Goal: Task Accomplishment & Management: Use online tool/utility

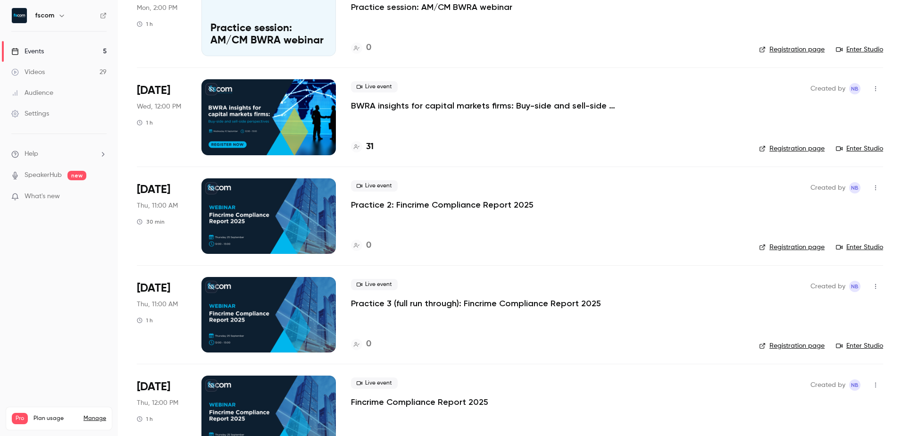
scroll to position [133, 0]
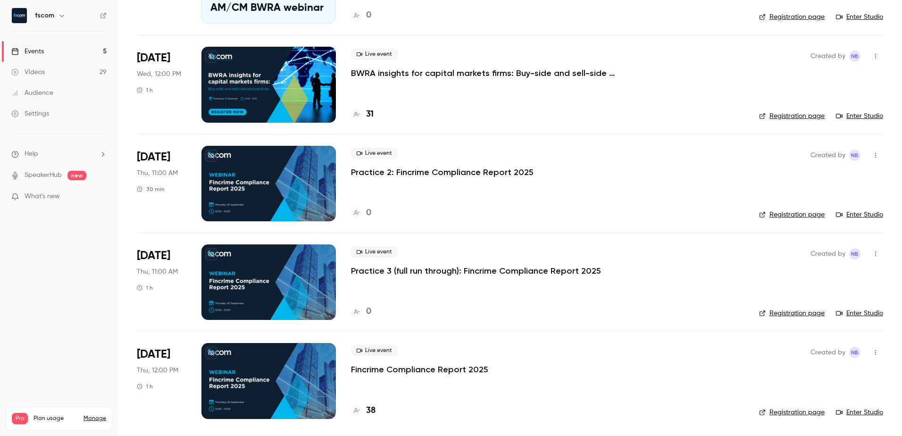
click at [271, 377] on div at bounding box center [268, 380] width 134 height 75
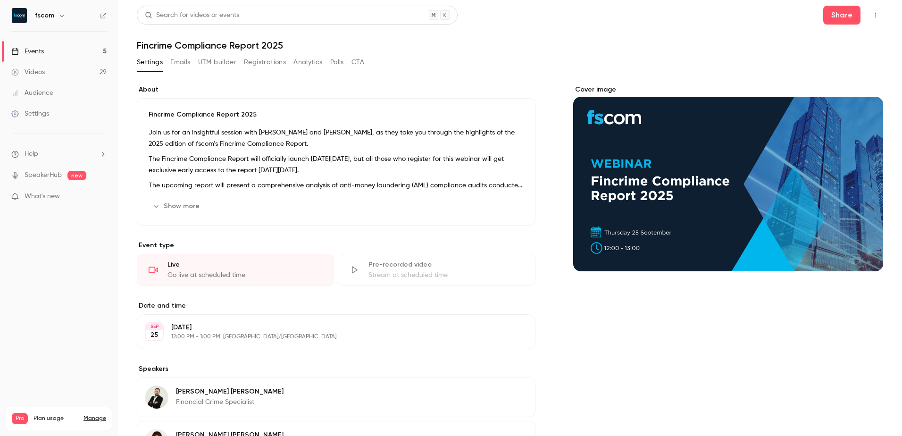
click at [210, 74] on div "About Fincrime Compliance Report 2025 Join us for an insightful session with [P…" at bounding box center [510, 315] width 746 height 482
click at [212, 66] on button "UTM builder" at bounding box center [217, 62] width 38 height 15
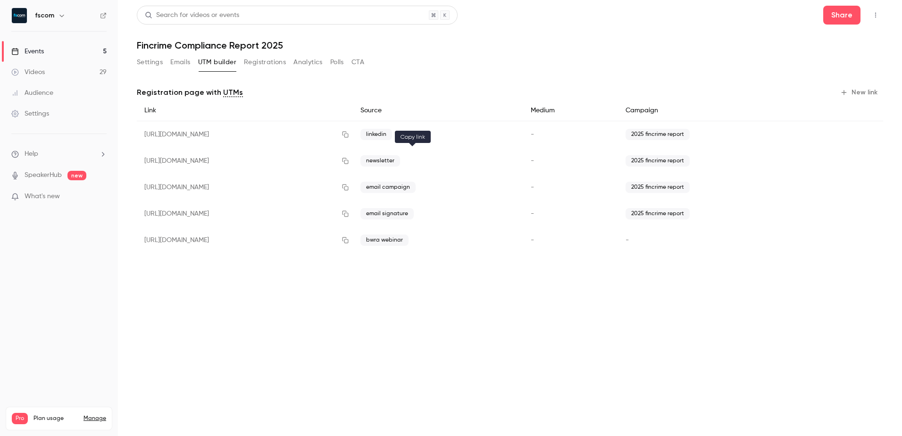
click at [348, 160] on icon "button" at bounding box center [345, 161] width 6 height 6
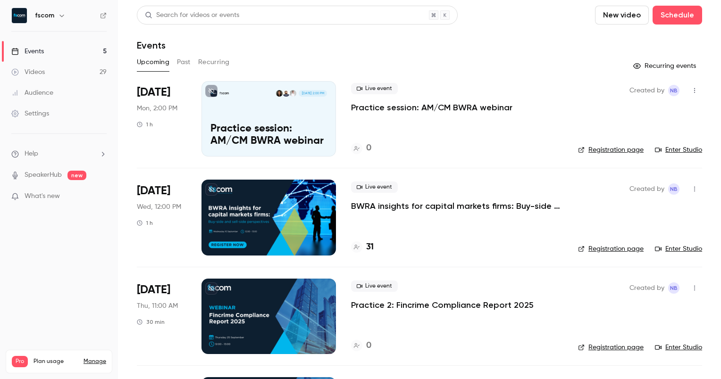
scroll to position [189, 0]
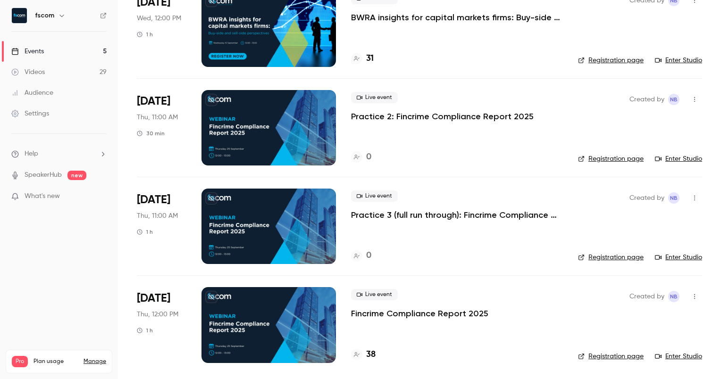
click at [288, 323] on div at bounding box center [268, 324] width 134 height 75
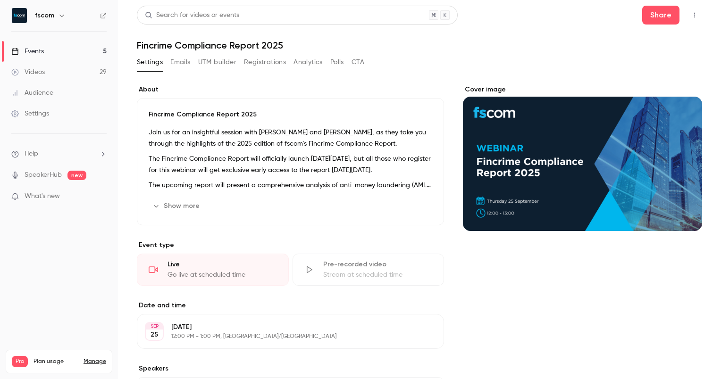
click at [194, 55] on div "Settings Emails UTM builder Registrations Analytics Polls CTA" at bounding box center [250, 62] width 227 height 15
click at [202, 58] on button "UTM builder" at bounding box center [217, 62] width 38 height 15
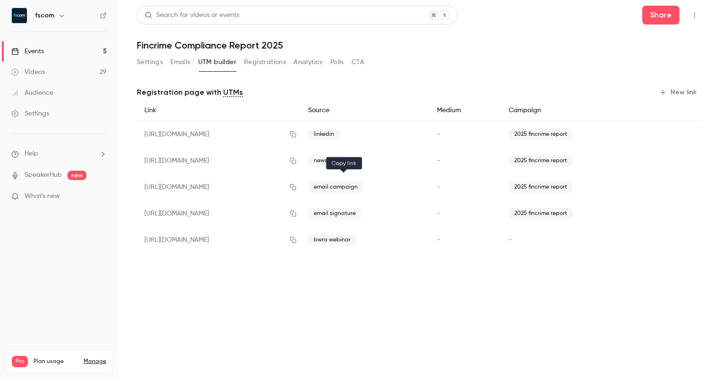
click at [297, 188] on icon "button" at bounding box center [293, 187] width 8 height 7
